Goal: Find specific page/section: Find specific page/section

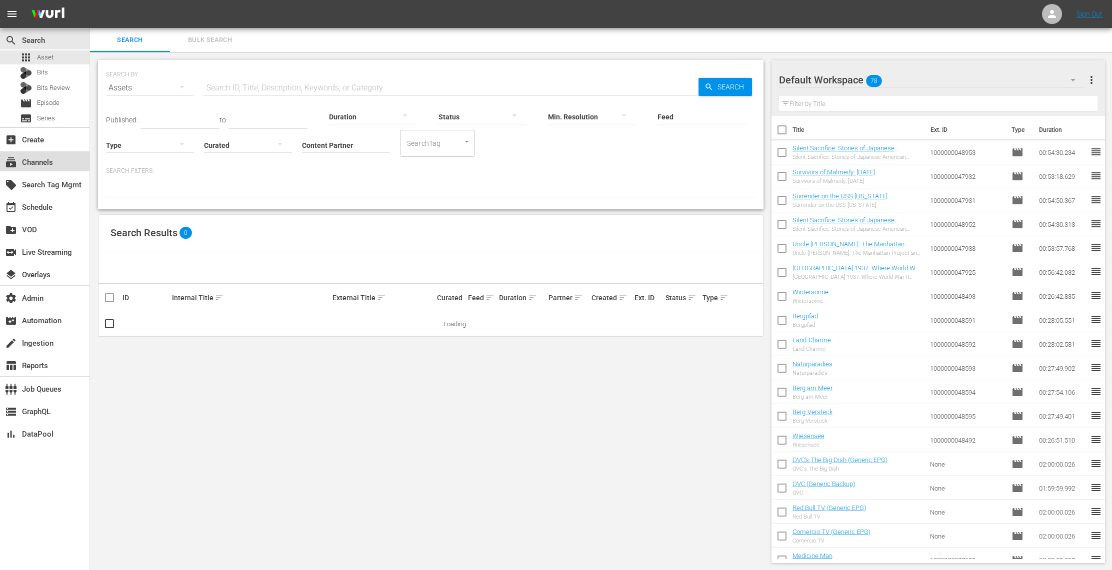
click at [51, 165] on div "subscriptions Channels" at bounding box center [28, 160] width 56 height 9
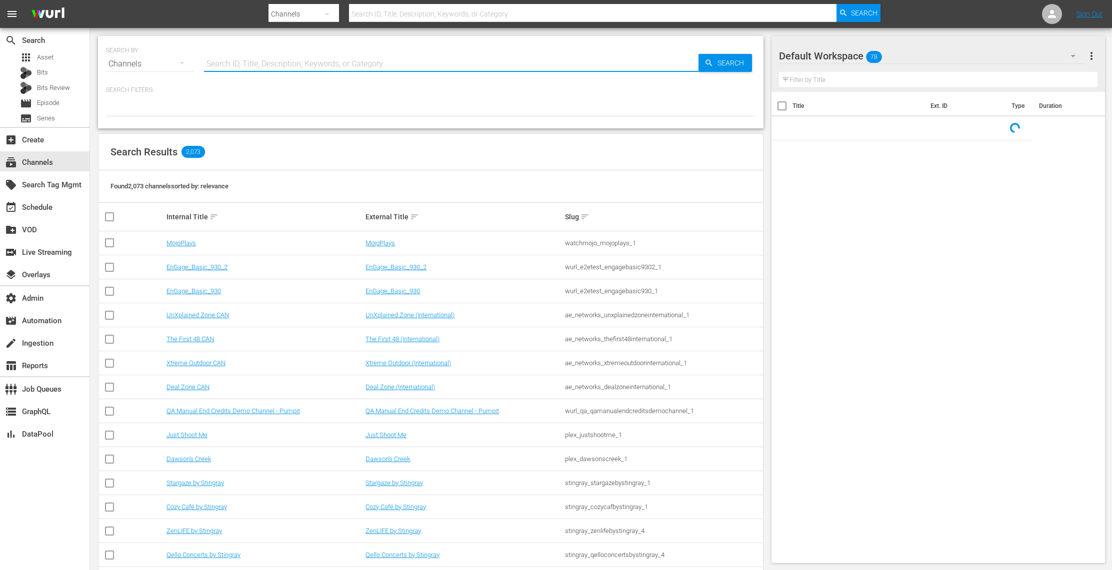
click at [245, 57] on input "text" at bounding box center [451, 64] width 494 height 24
paste input "videoelephant_limited_blackenterprisestreamingnetwork_1"
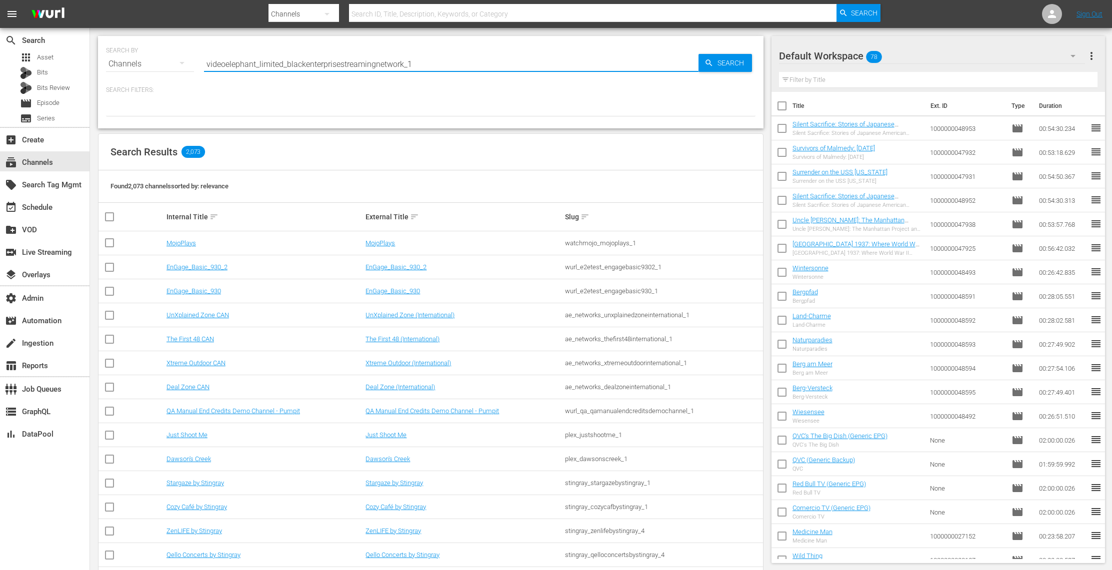
type input "videoelephant_limited_blackenterprisestreamingnetwork_1"
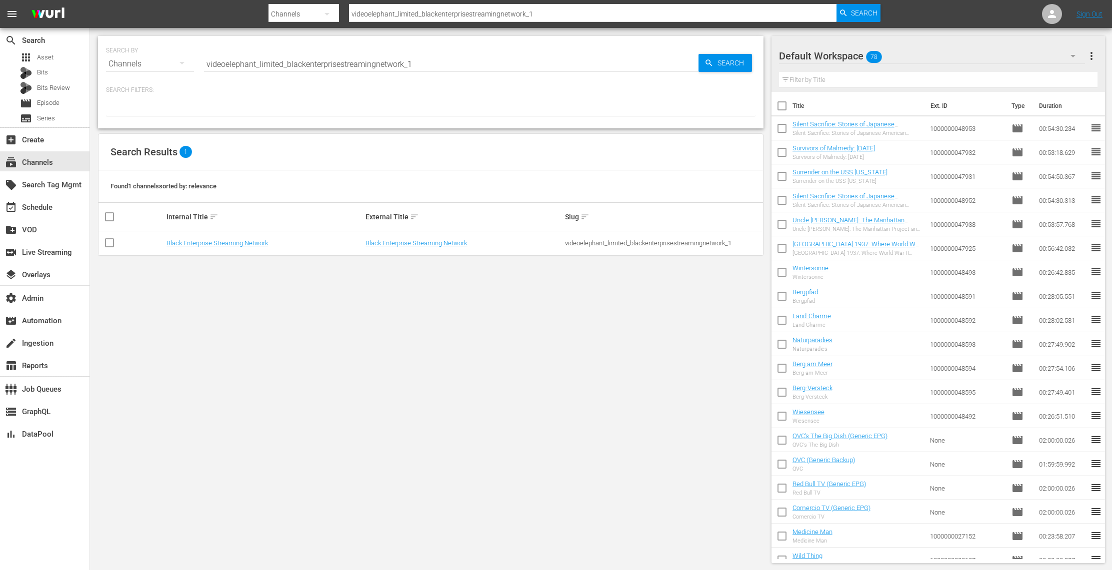
click at [411, 238] on td "Black Enterprise Streaming Network" at bounding box center [463, 243] width 199 height 24
click at [411, 246] on link "Black Enterprise Streaming Network" at bounding box center [415, 242] width 101 height 7
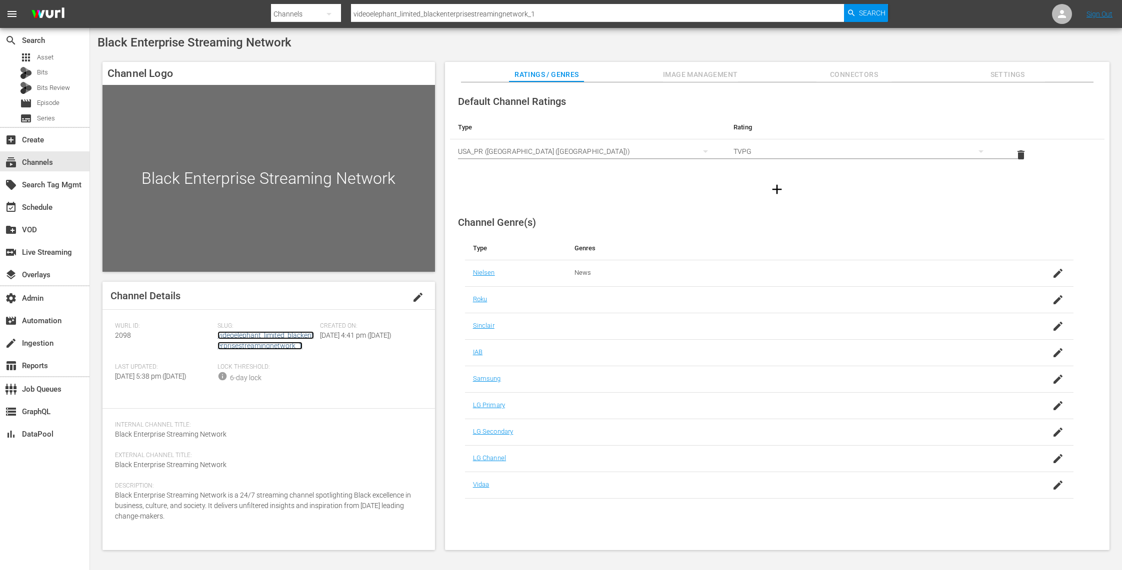
click at [275, 341] on link "videoelephant_limited_blackenterprisestreamingnetwork_1" at bounding box center [265, 340] width 96 height 18
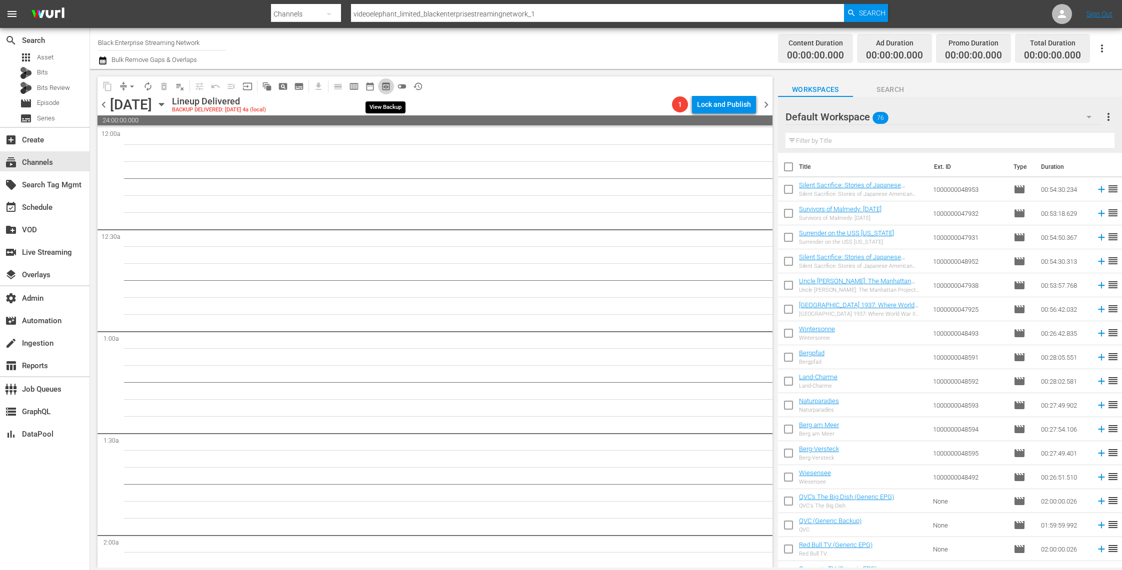
click at [388, 82] on span "preview_outlined" at bounding box center [386, 86] width 10 height 10
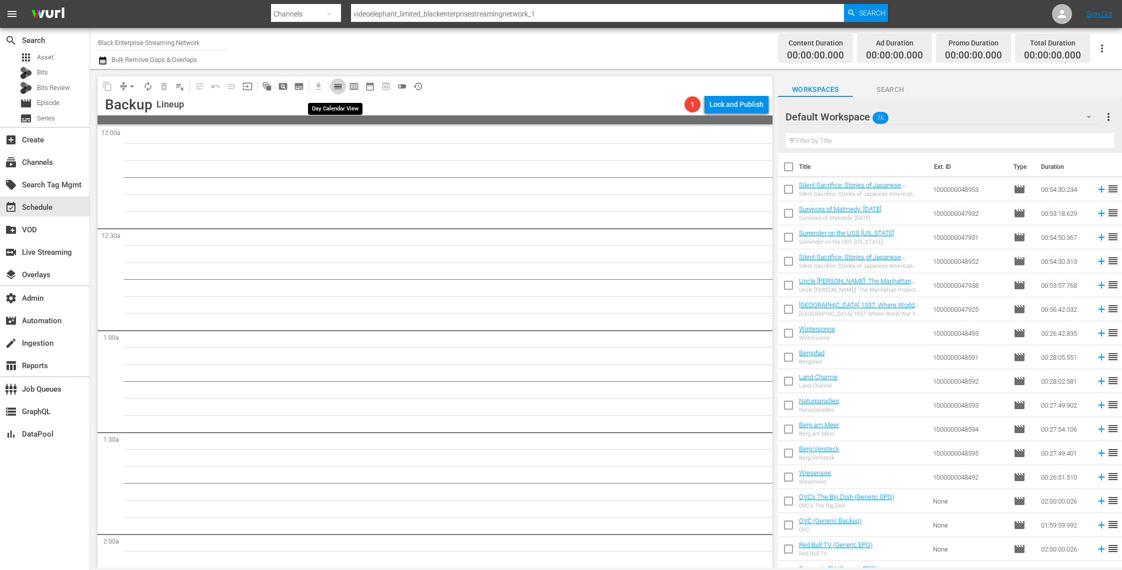
click at [340, 88] on span "calendar_view_day_outlined" at bounding box center [338, 86] width 10 height 10
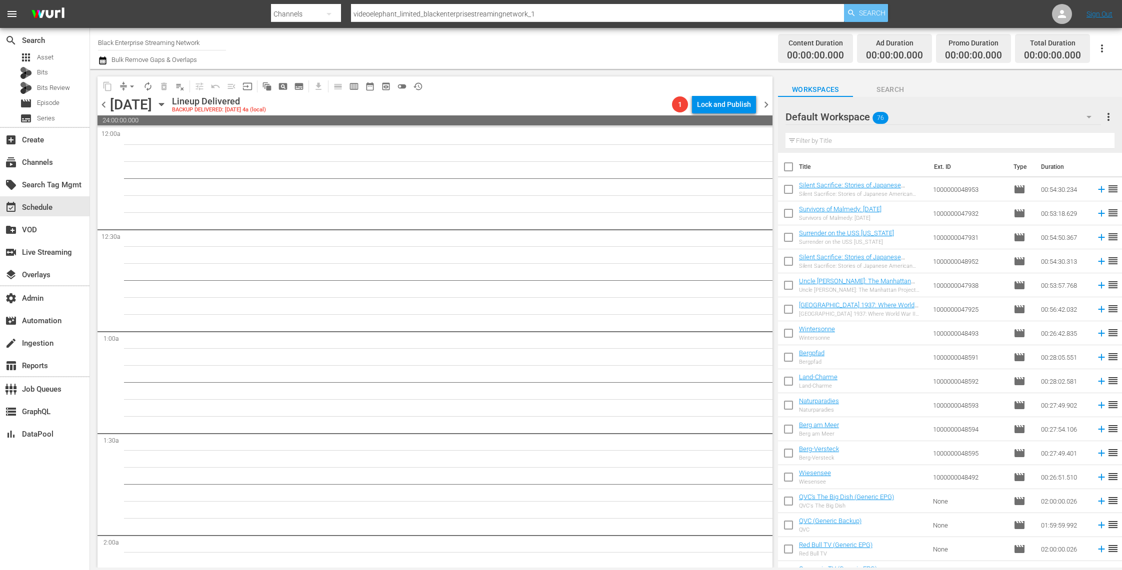
click at [877, 17] on span "Search" at bounding box center [872, 13] width 26 height 18
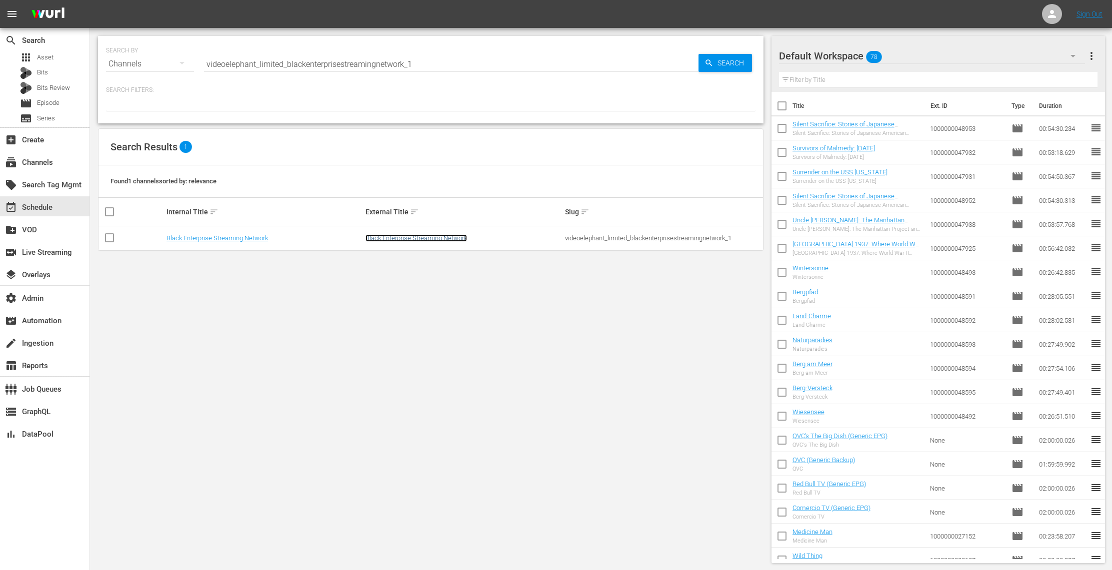
click at [399, 236] on link "Black Enterprise Streaming Network" at bounding box center [415, 237] width 101 height 7
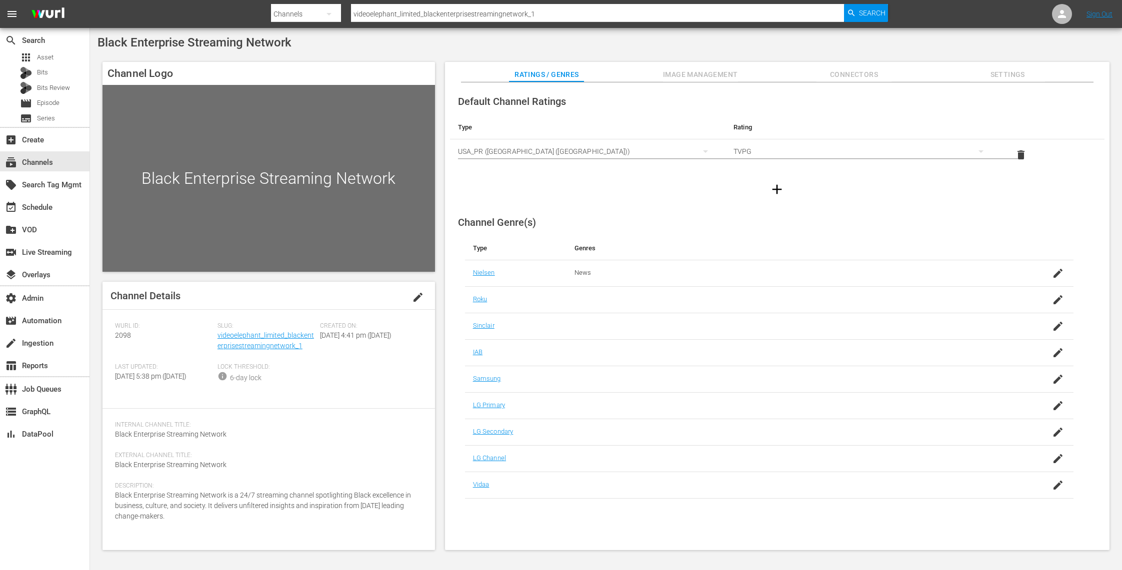
click at [725, 78] on span "Image Management" at bounding box center [700, 74] width 75 height 12
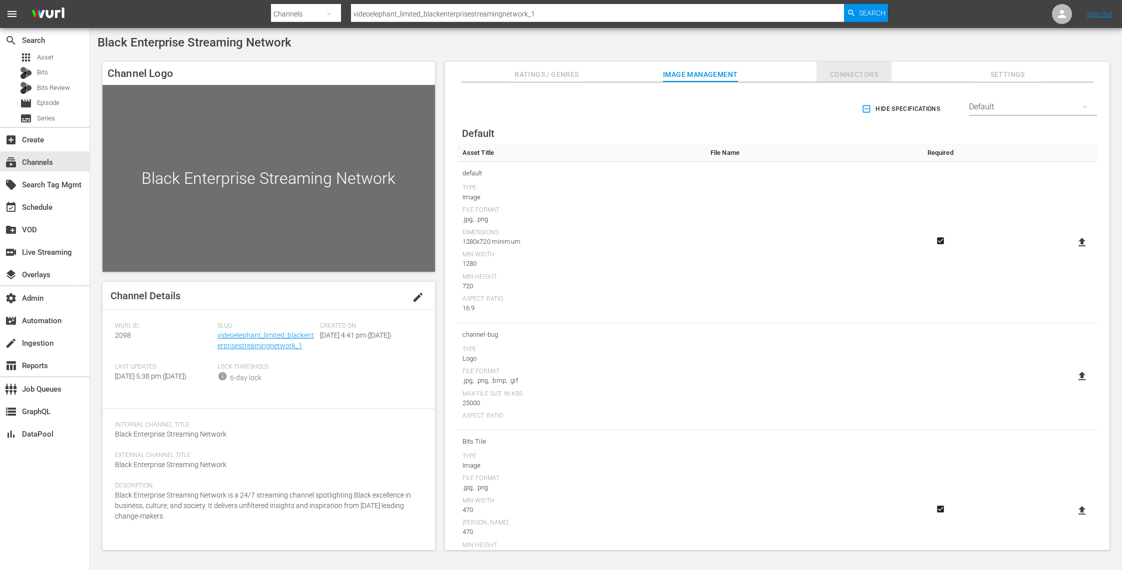
click at [857, 68] on span "Connectors" at bounding box center [853, 74] width 75 height 12
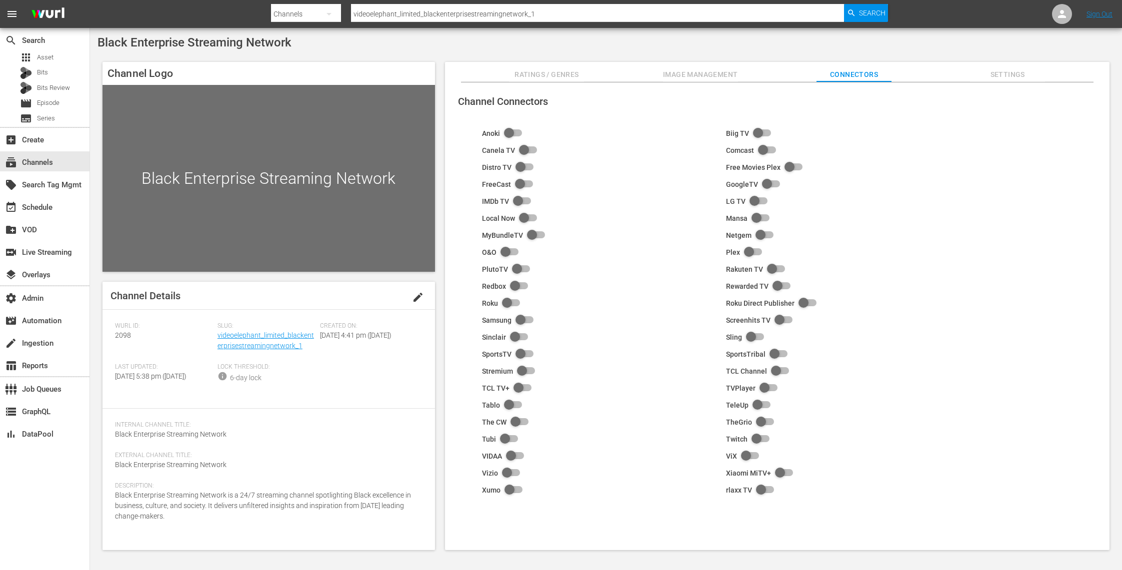
click at [1006, 76] on span "Settings" at bounding box center [1007, 74] width 75 height 12
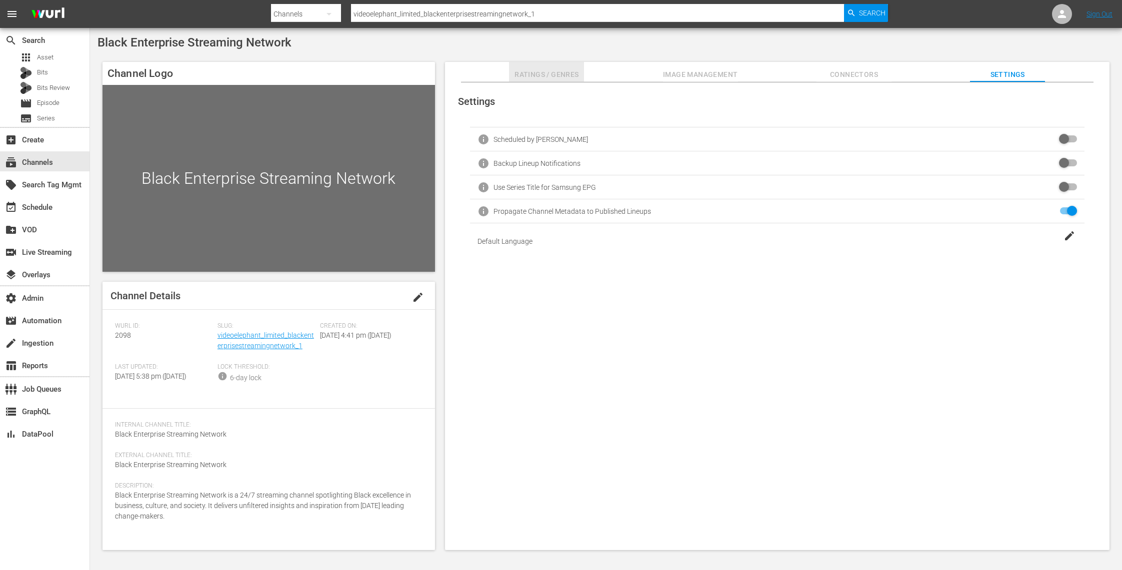
click at [566, 74] on span "Ratings / Genres" at bounding box center [546, 74] width 75 height 12
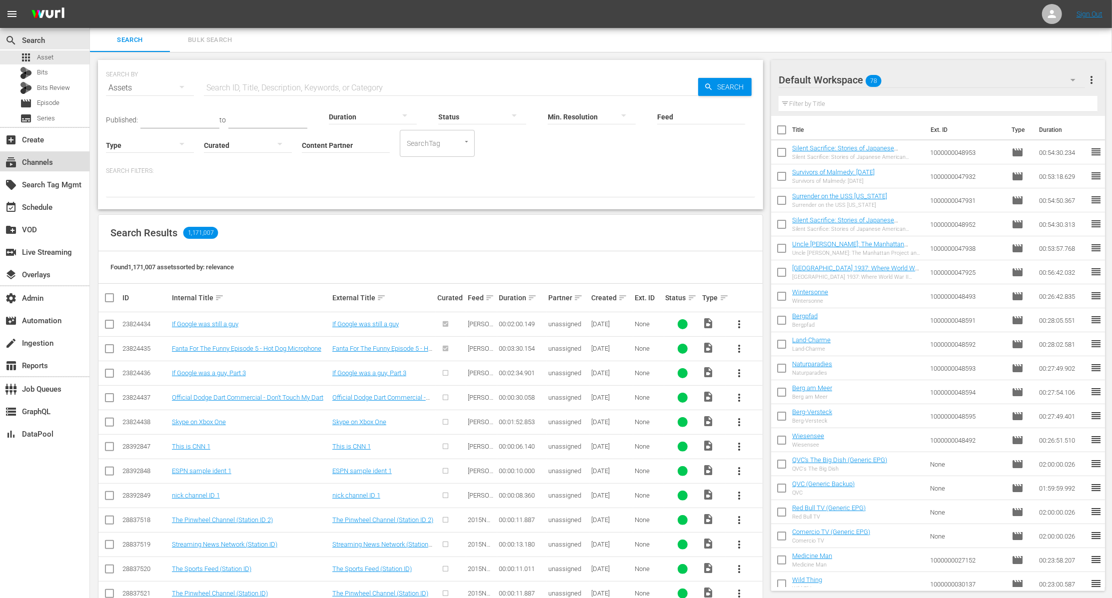
click at [48, 160] on div "subscriptions Channels" at bounding box center [28, 160] width 56 height 9
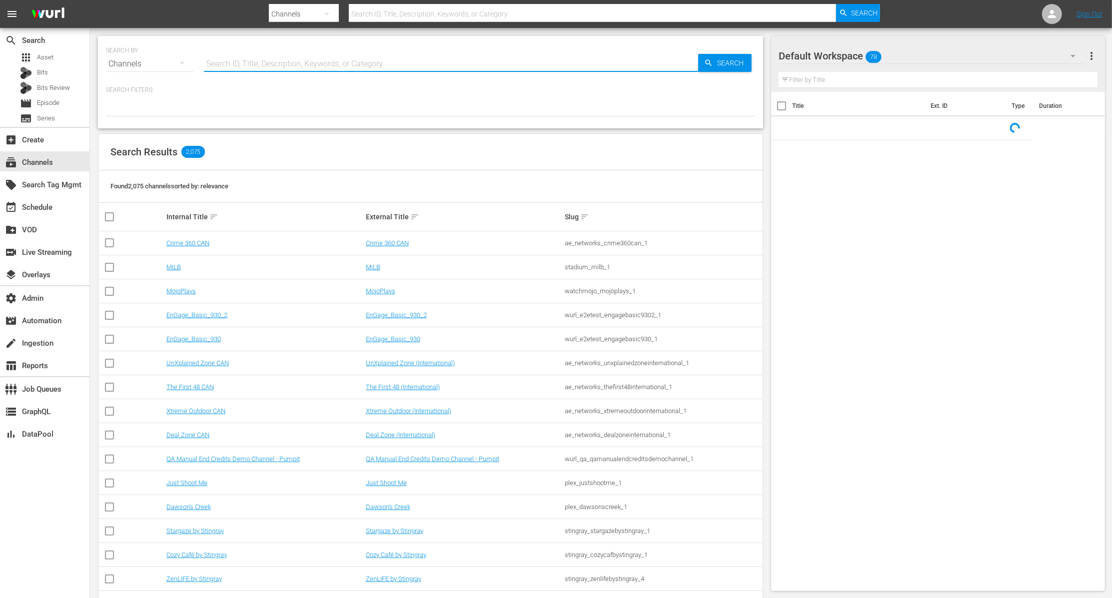
click at [244, 56] on input "text" at bounding box center [451, 64] width 494 height 24
paste input "videoelephantlimited_travelescapes_1"
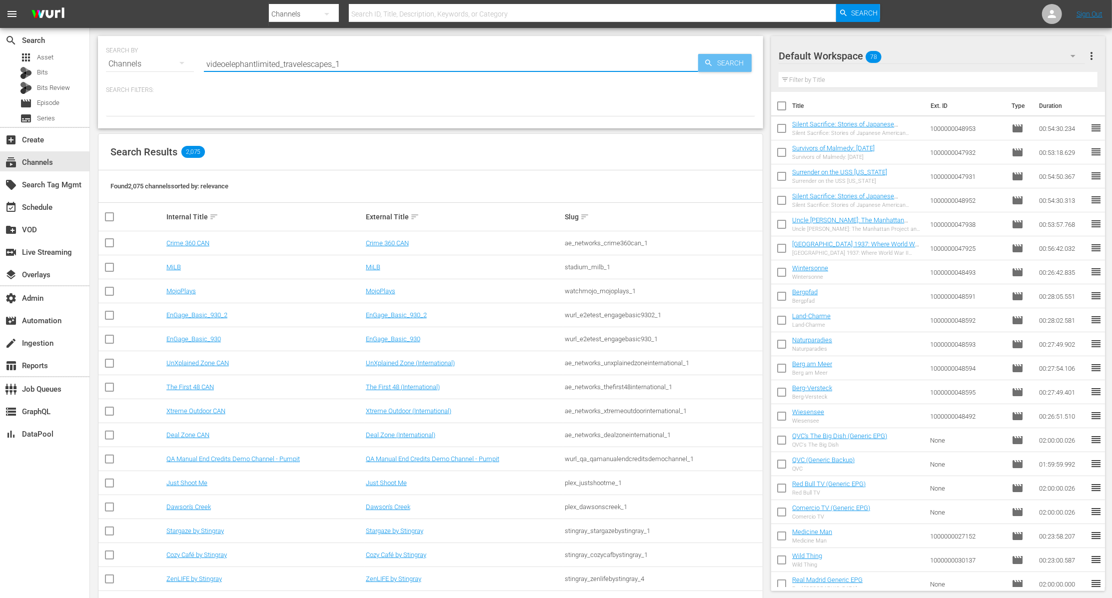
type input "videoelephantlimited_travelescapes_1"
click at [730, 60] on span "Search" at bounding box center [732, 63] width 38 height 18
type input "videoelephantlimited_travelescapes_1"
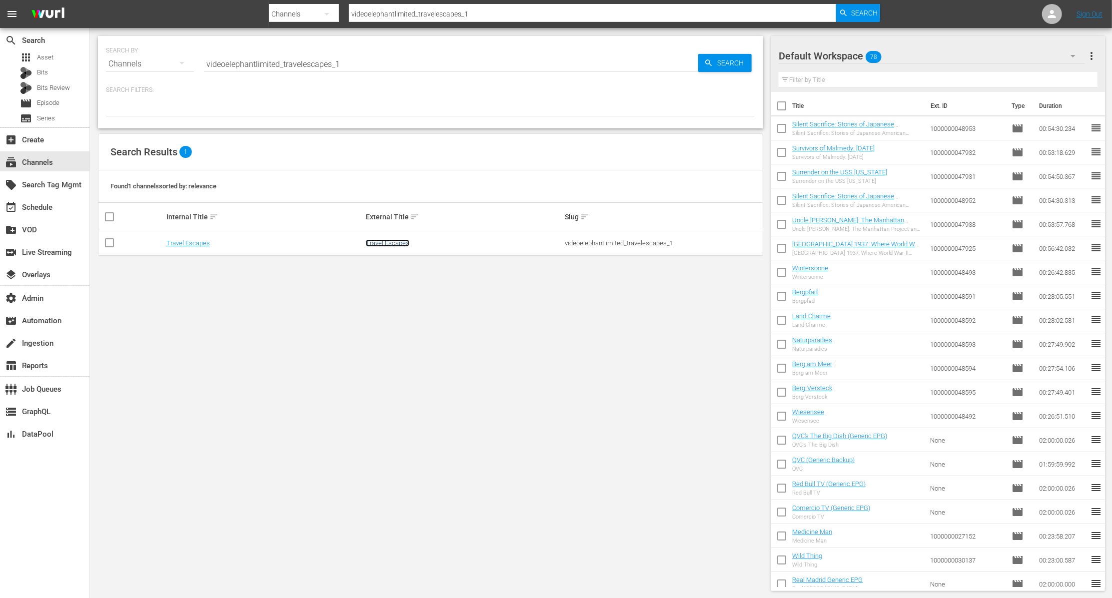
click at [396, 242] on link "Travel Escapes" at bounding box center [387, 242] width 43 height 7
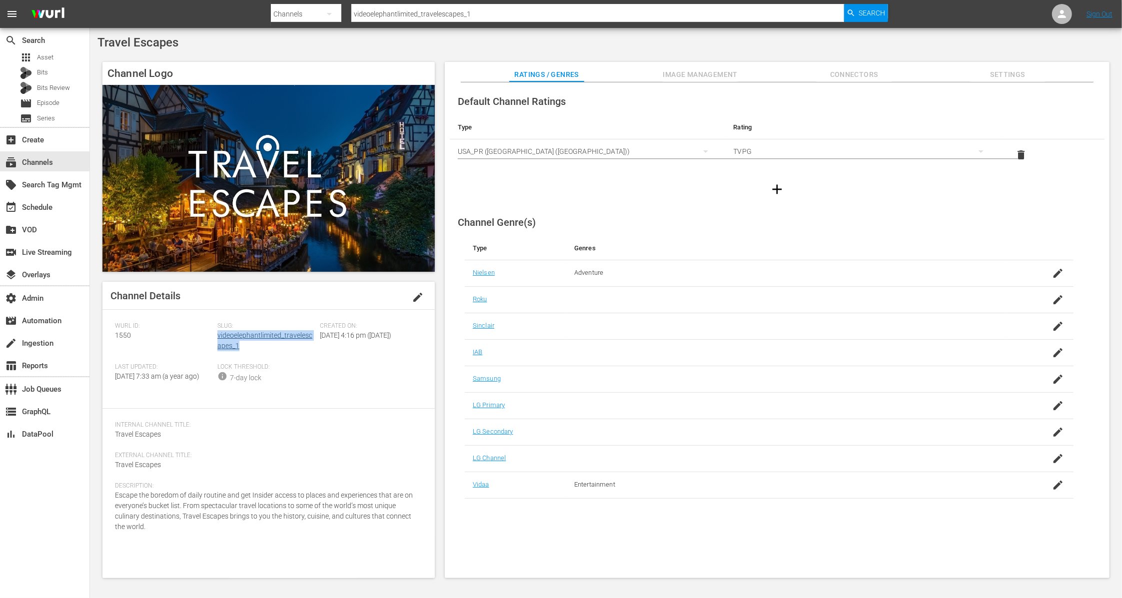
drag, startPoint x: 246, startPoint y: 348, endPoint x: 217, endPoint y: 339, distance: 30.0
click at [217, 339] on div "Slug: videoelephantlimited_travelescapes_1" at bounding box center [268, 342] width 102 height 41
copy link "videoelephantlimited_travelescapes_1"
drag, startPoint x: 136, startPoint y: 334, endPoint x: 112, endPoint y: 334, distance: 24.0
click at [112, 334] on div "Channel Details edit [PERSON_NAME] ID: 1550 Slug: videoelephantlimited_traveles…" at bounding box center [268, 430] width 332 height 296
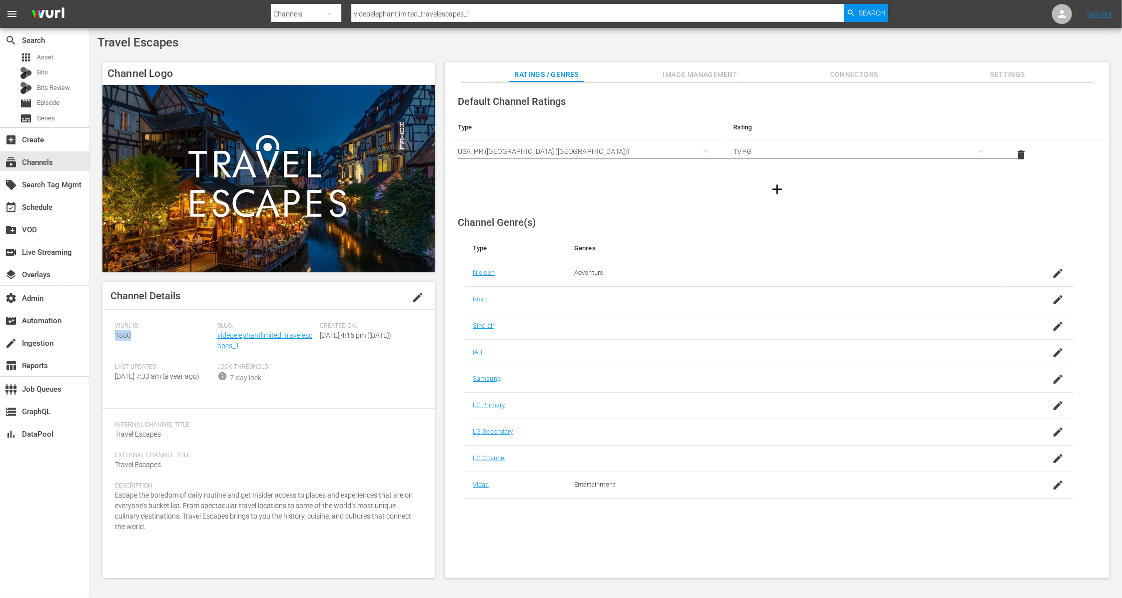
copy span "1550"
